Goal: Task Accomplishment & Management: Use online tool/utility

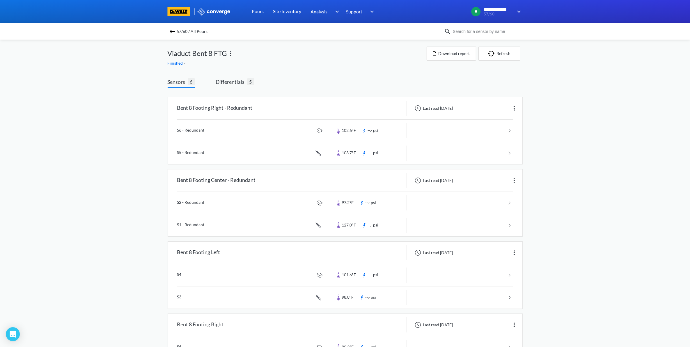
click at [176, 29] on img at bounding box center [172, 31] width 7 height 7
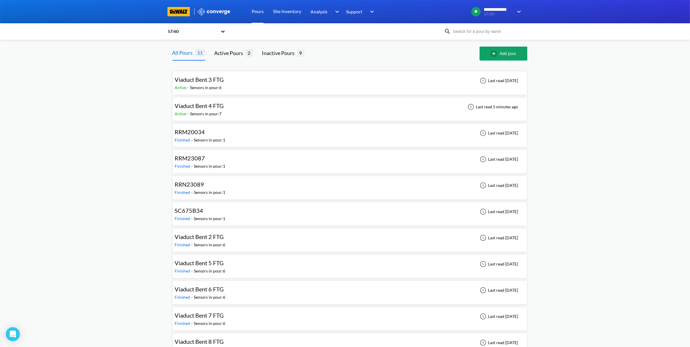
click at [216, 111] on div "Sensors in pour: 7" at bounding box center [205, 114] width 31 height 6
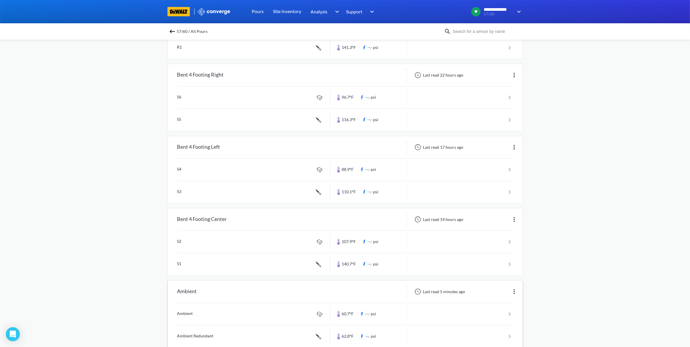
scroll to position [263, 0]
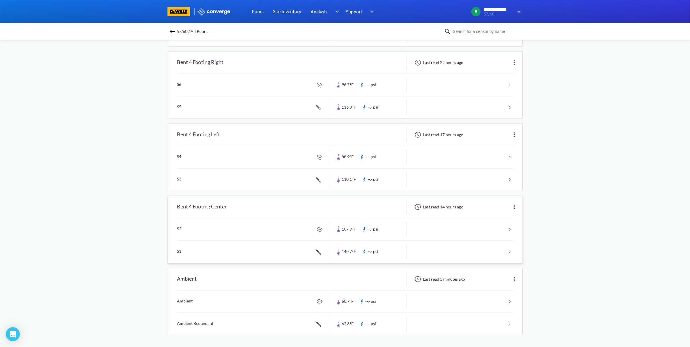
click at [476, 209] on div "Last read 14 hours ago" at bounding box center [464, 206] width 115 height 15
click at [487, 226] on link at bounding box center [345, 229] width 336 height 22
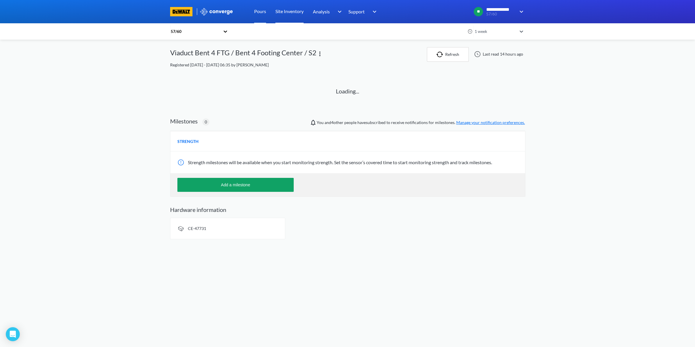
click at [289, 16] on link "Site Inventory" at bounding box center [289, 11] width 28 height 23
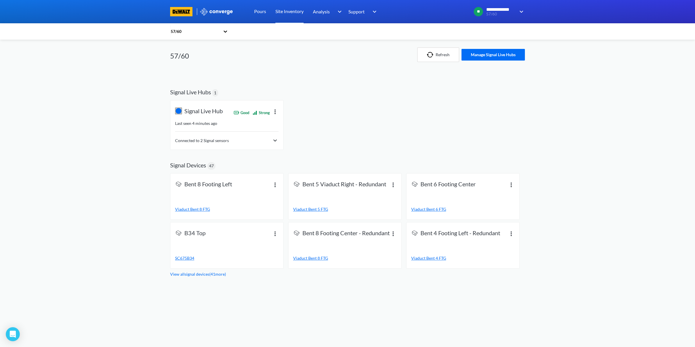
click at [272, 143] on img at bounding box center [275, 140] width 7 height 7
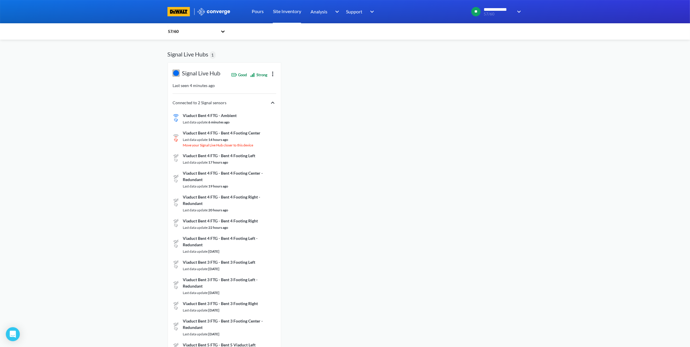
scroll to position [36, 0]
click at [259, 9] on link "Pours" at bounding box center [258, 11] width 12 height 23
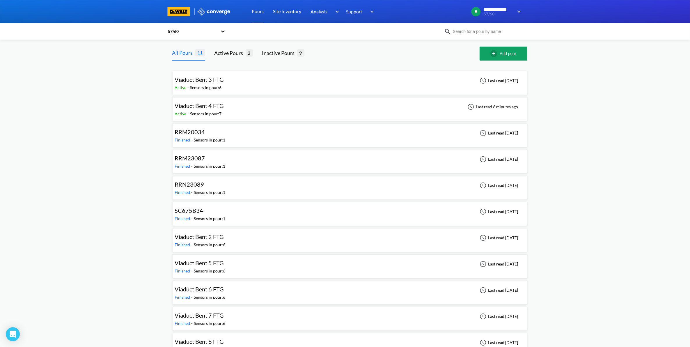
click at [300, 117] on div "Viaduct Bent 4 FTG Active - Sensors in pour: 7 Last read 6 minutes ago" at bounding box center [350, 109] width 350 height 19
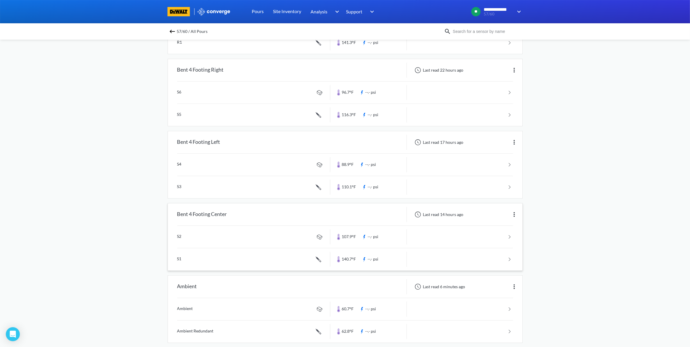
scroll to position [263, 0]
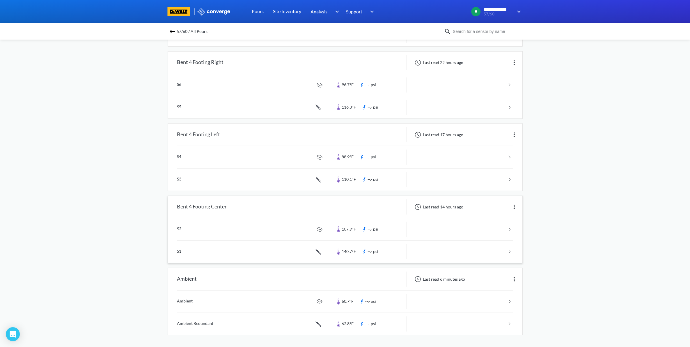
click at [502, 233] on link at bounding box center [345, 229] width 336 height 22
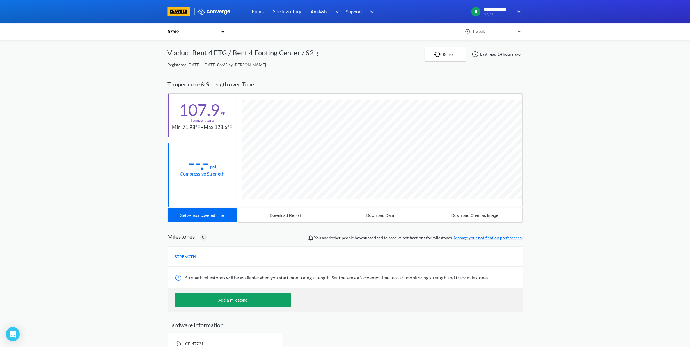
scroll to position [307, 355]
click at [223, 35] on div at bounding box center [223, 31] width 6 height 13
click at [223, 32] on icon at bounding box center [223, 32] width 6 height 6
click at [276, 11] on link "Site Inventory" at bounding box center [287, 11] width 28 height 23
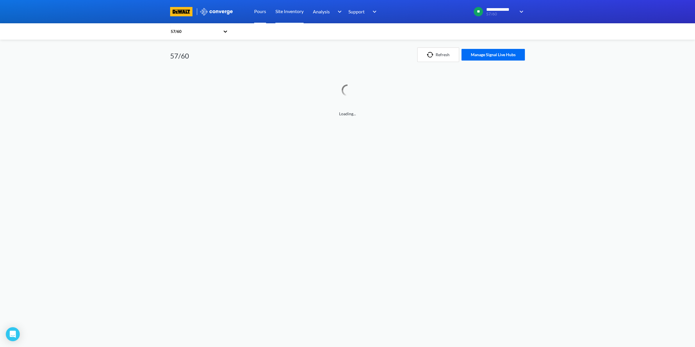
click at [265, 12] on link "Pours" at bounding box center [260, 11] width 12 height 23
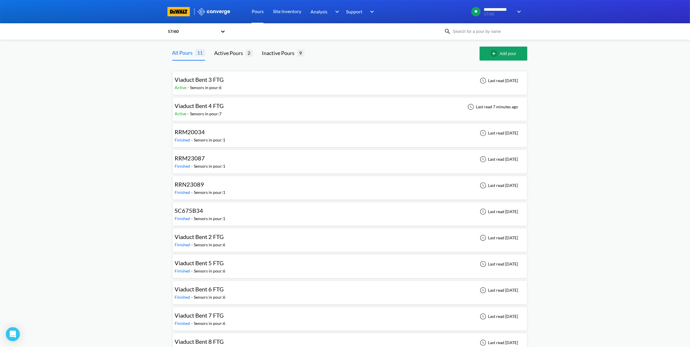
click at [308, 112] on div "Viaduct Bent 4 FTG Active - Sensors in pour: 7 Last read 7 minutes ago" at bounding box center [350, 109] width 350 height 19
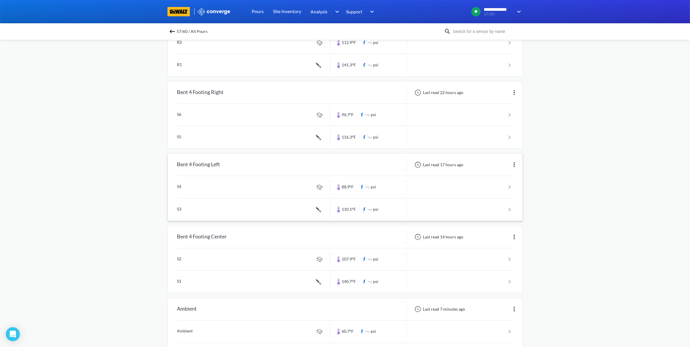
scroll to position [263, 0]
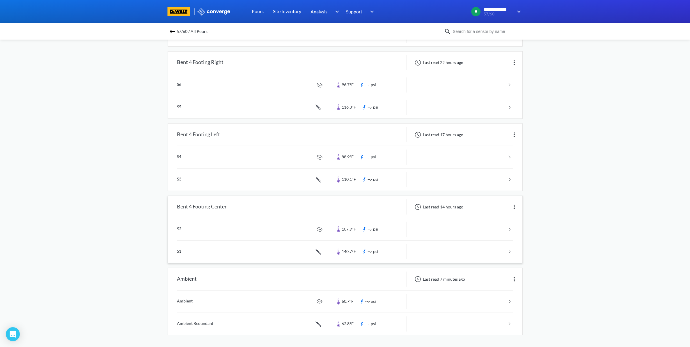
click at [481, 251] on link at bounding box center [345, 252] width 336 height 22
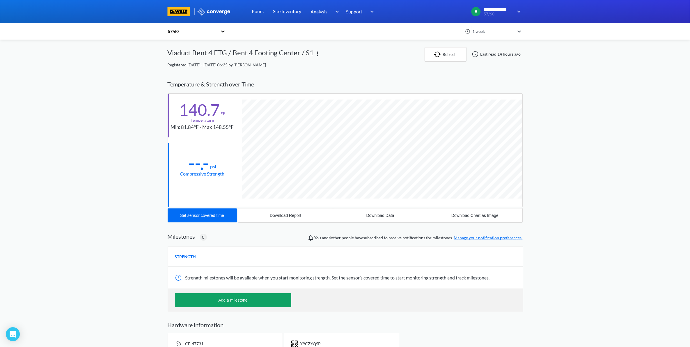
scroll to position [318, 355]
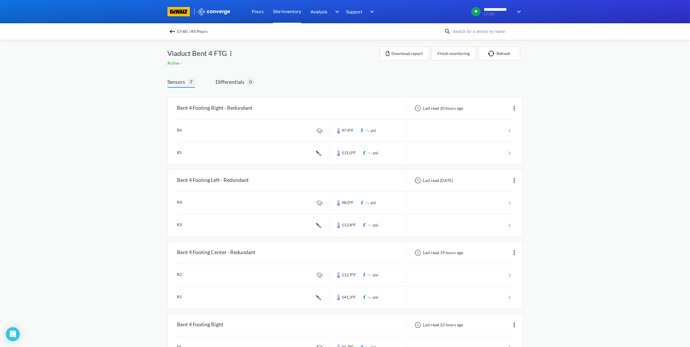
click at [287, 11] on link "Site Inventory" at bounding box center [287, 11] width 28 height 23
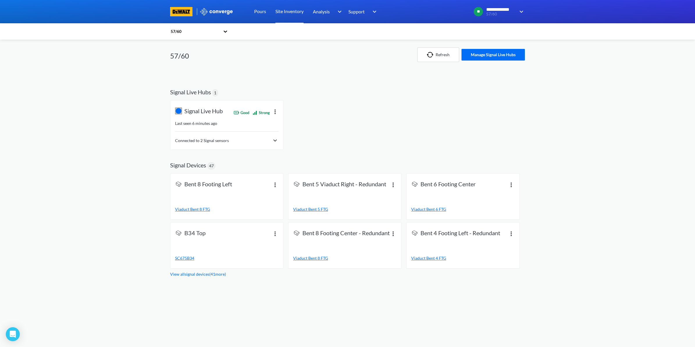
click at [257, 140] on div "Connected to 2 Signal sensors" at bounding box center [227, 140] width 104 height 7
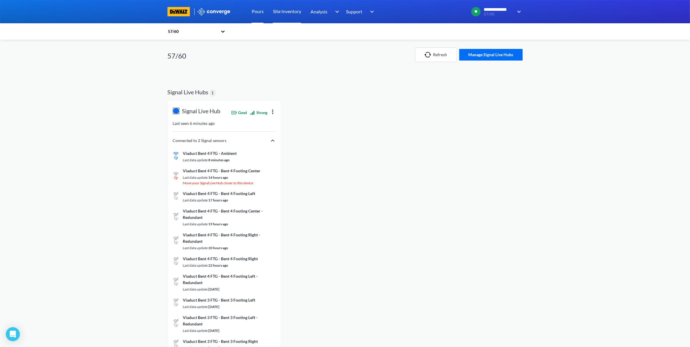
click at [259, 13] on link "Pours" at bounding box center [258, 11] width 12 height 23
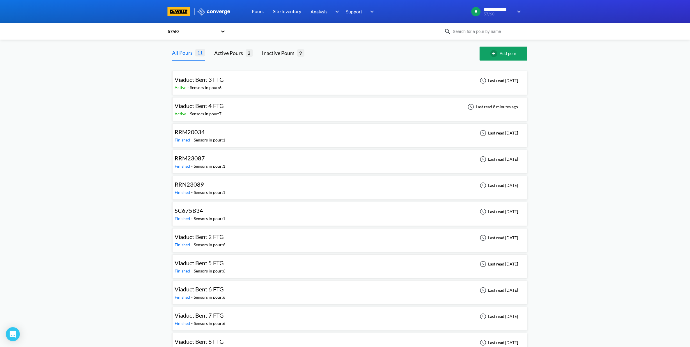
click at [237, 102] on div "Viaduct Bent 4 FTG Active - Sensors in pour: 7 Last read 8 minutes ago" at bounding box center [350, 109] width 350 height 19
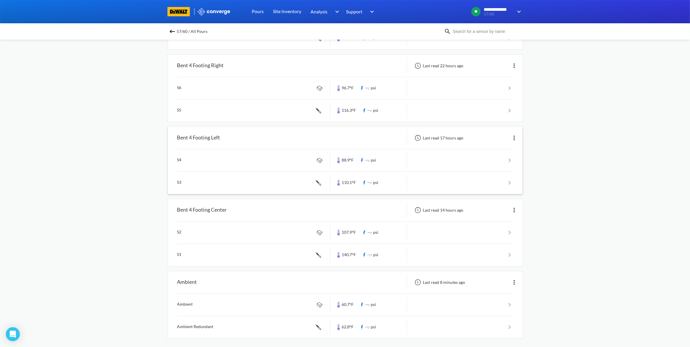
scroll to position [263, 0]
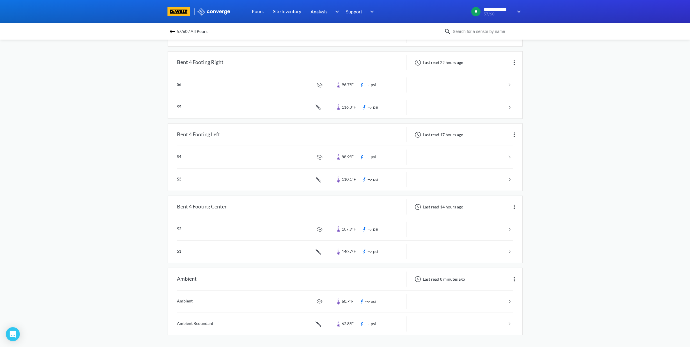
click at [481, 304] on link at bounding box center [345, 301] width 336 height 22
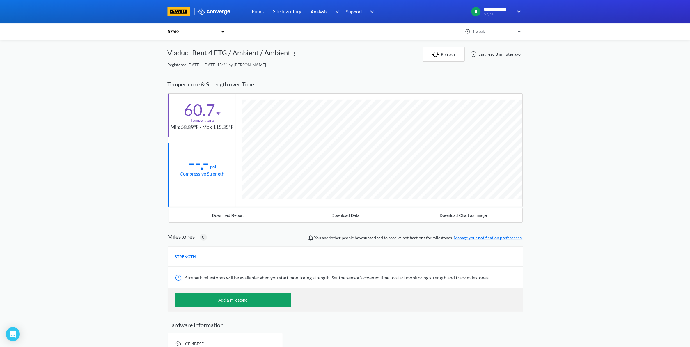
scroll to position [307, 355]
click at [348, 216] on div "Download Data" at bounding box center [346, 215] width 28 height 5
